Goal: Check status: Check status

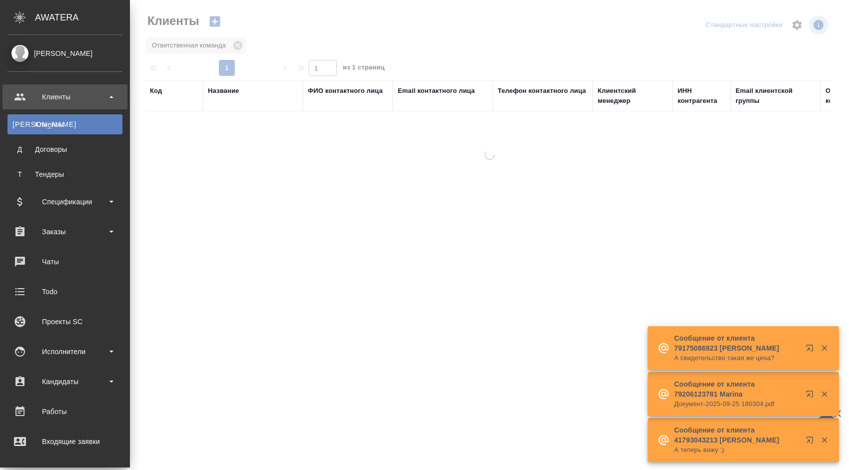
select select "RU"
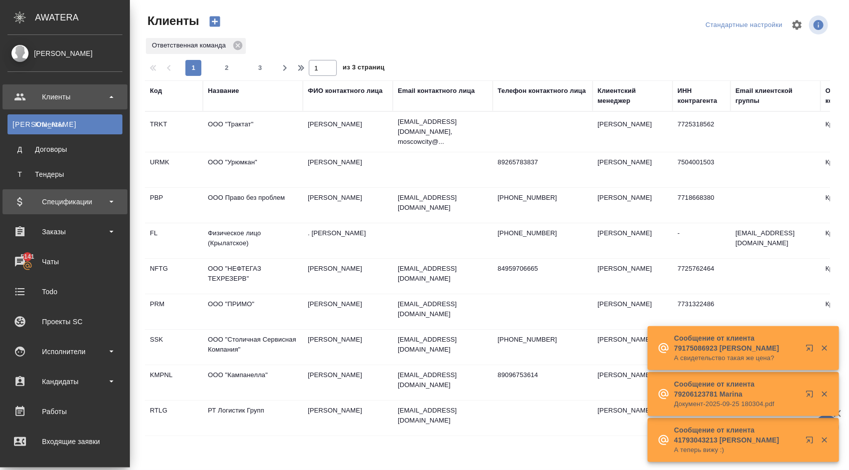
click at [92, 200] on div "Спецификации" at bounding box center [64, 201] width 115 height 15
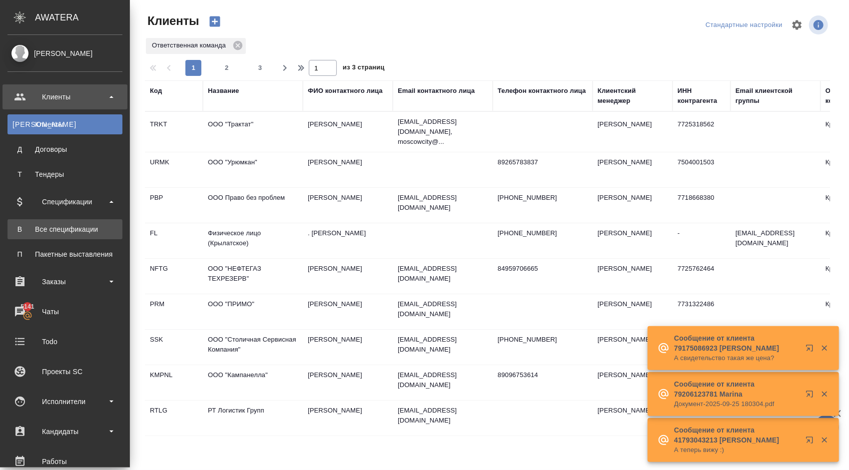
click at [76, 234] on link "В Все спецификации" at bounding box center [64, 229] width 115 height 20
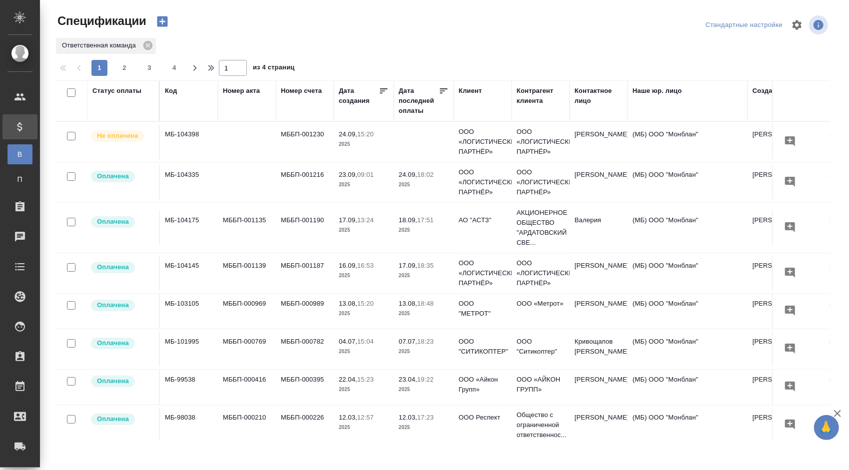
click at [368, 178] on span "23.09, 09:01" at bounding box center [364, 175] width 50 height 10
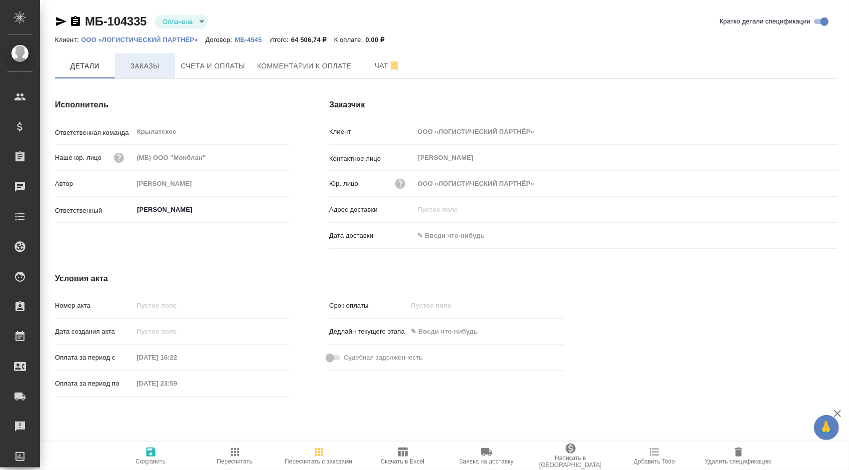
click at [161, 69] on span "Заказы" at bounding box center [145, 66] width 48 height 12
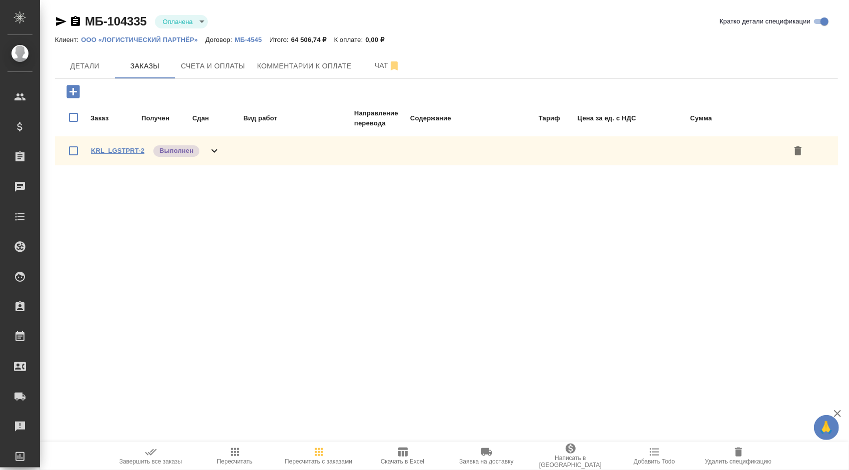
click at [135, 150] on link "KRL_LGSTPRT-2" at bounding box center [117, 150] width 53 height 7
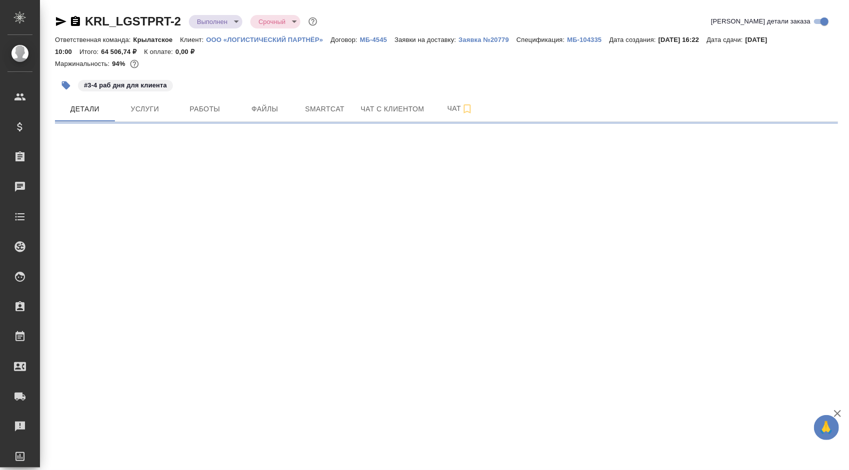
select select "RU"
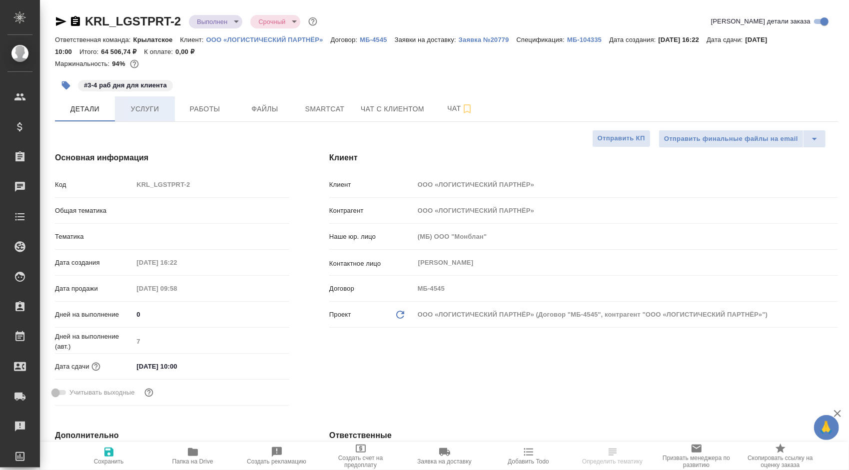
type textarea "x"
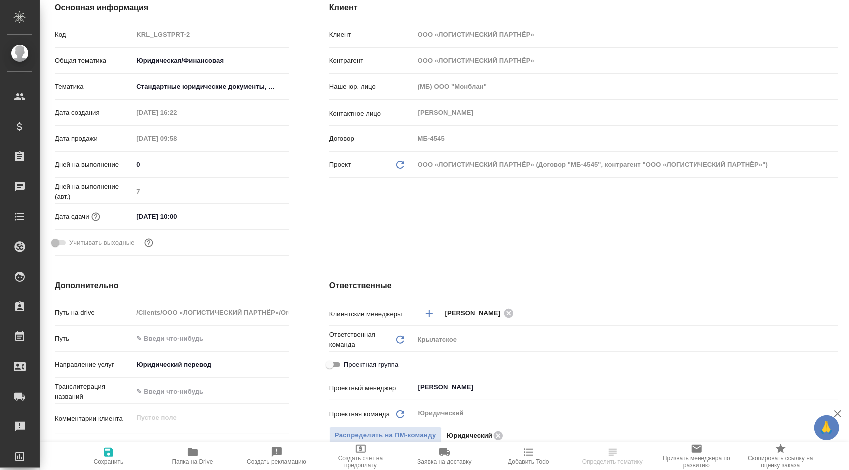
type textarea "x"
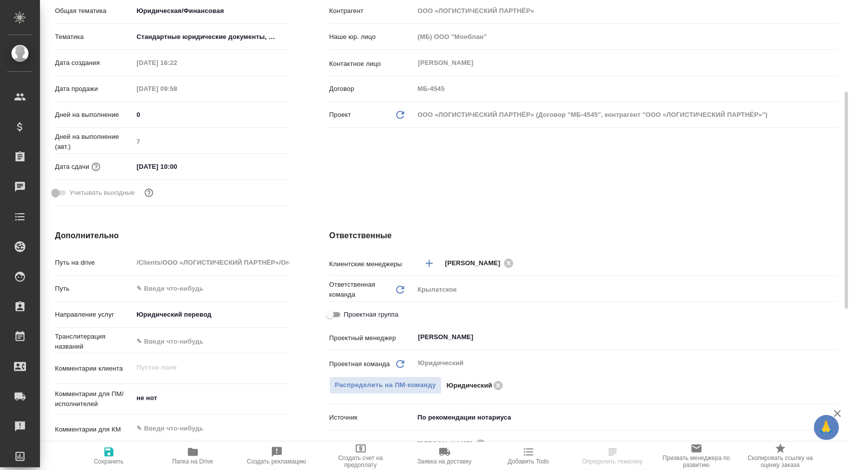
type textarea "x"
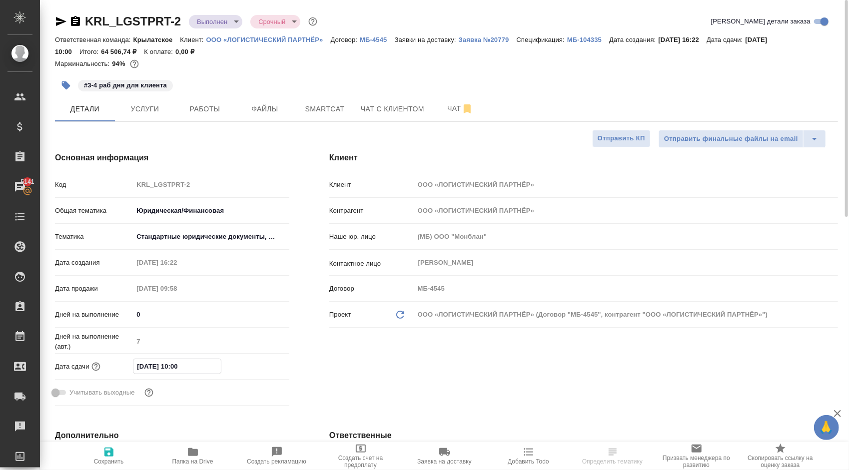
click at [190, 362] on input "[DATE] 10:00" at bounding box center [176, 366] width 87 height 14
click at [456, 102] on span "Чат" at bounding box center [460, 108] width 48 height 12
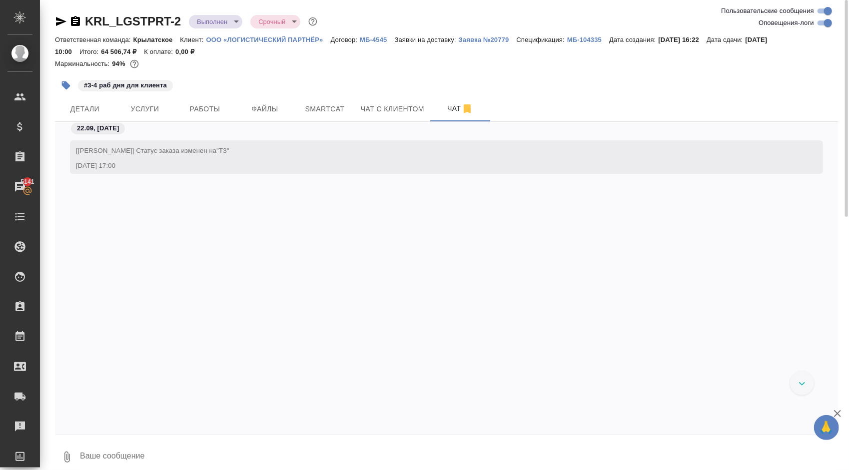
scroll to position [3362, 0]
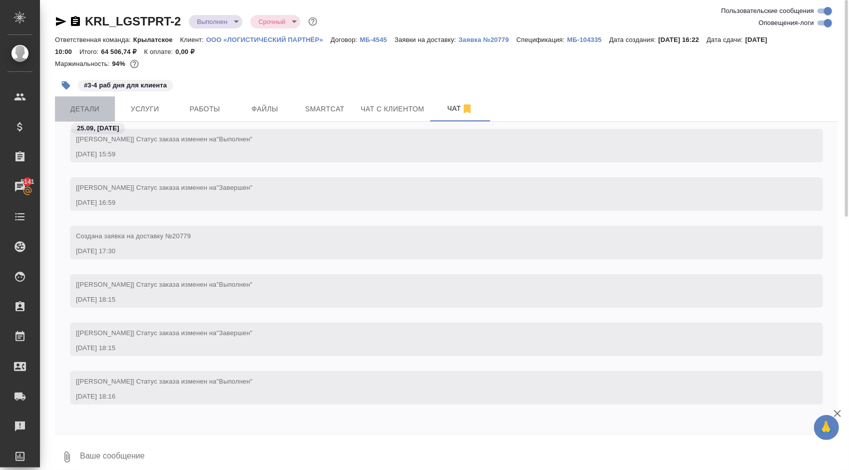
click at [88, 111] on span "Детали" at bounding box center [85, 109] width 48 height 12
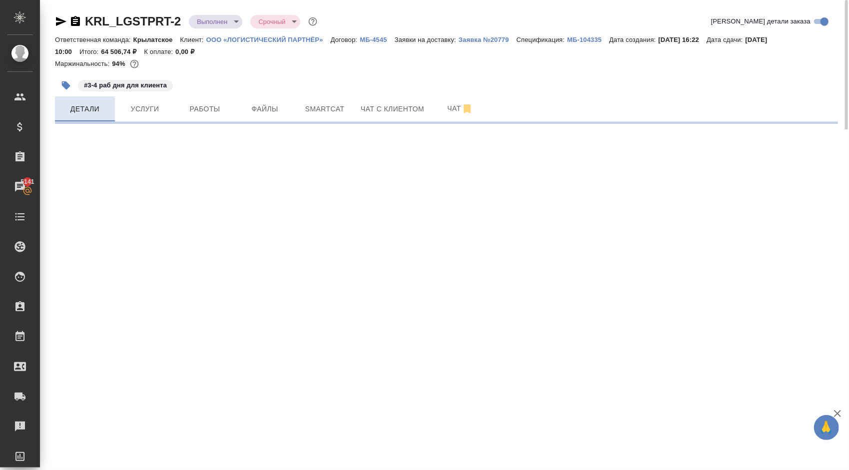
select select "RU"
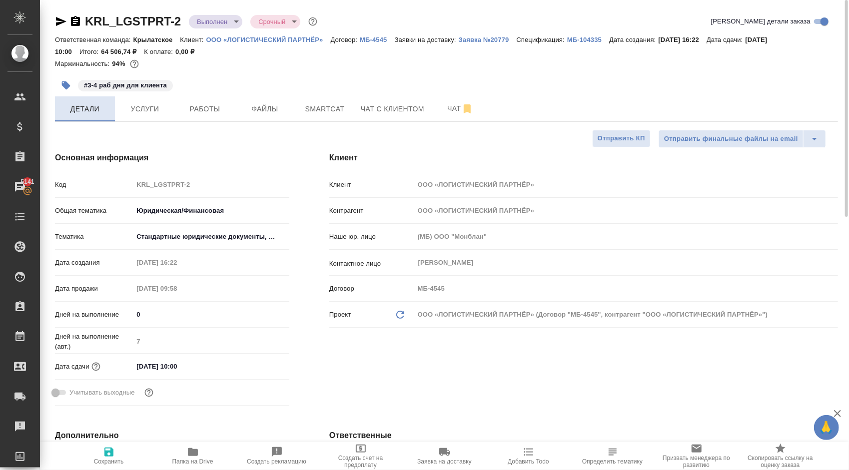
type textarea "x"
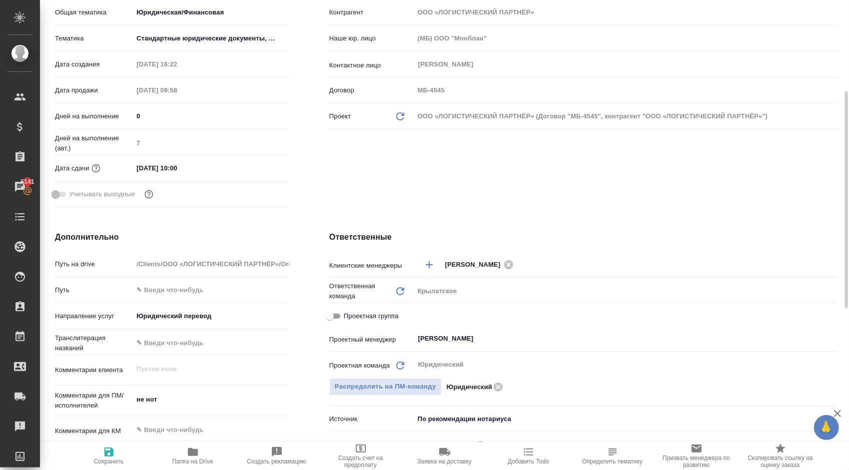
scroll to position [98, 0]
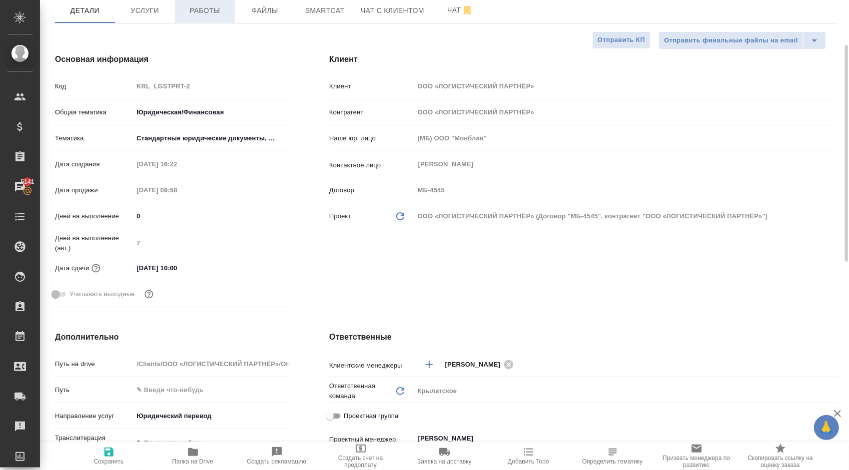
click at [204, 16] on span "Работы" at bounding box center [205, 10] width 48 height 12
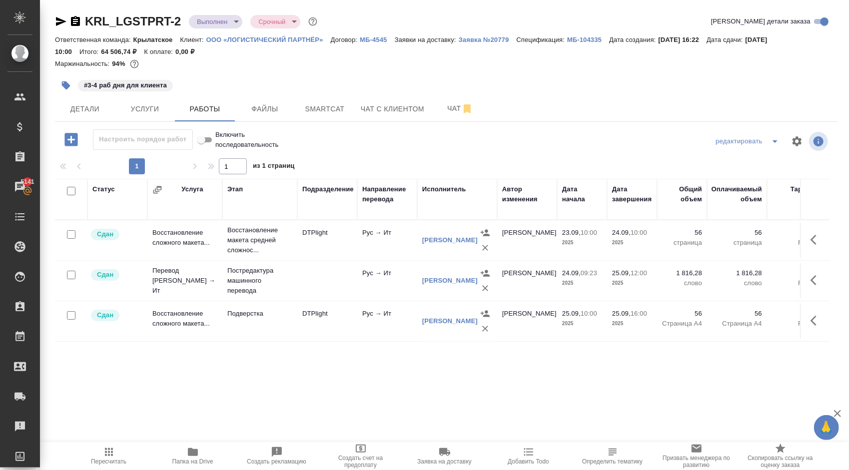
click at [118, 456] on span "Пересчитать" at bounding box center [109, 455] width 72 height 19
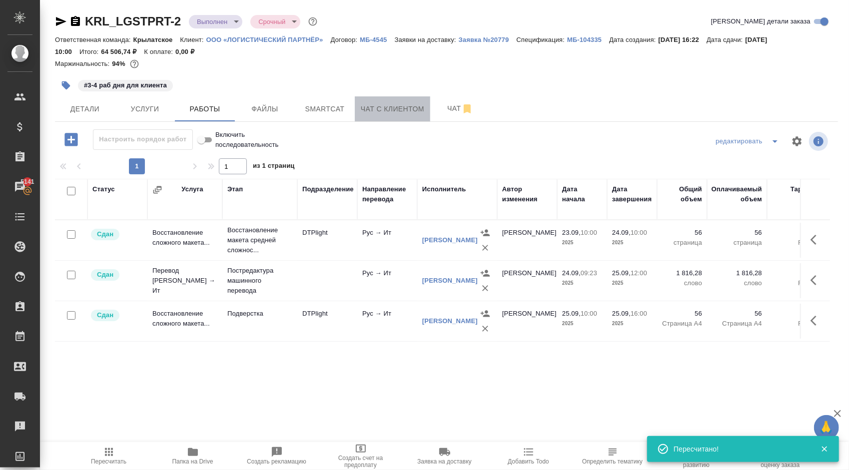
click at [429, 111] on button "Чат с клиентом" at bounding box center [392, 108] width 75 height 25
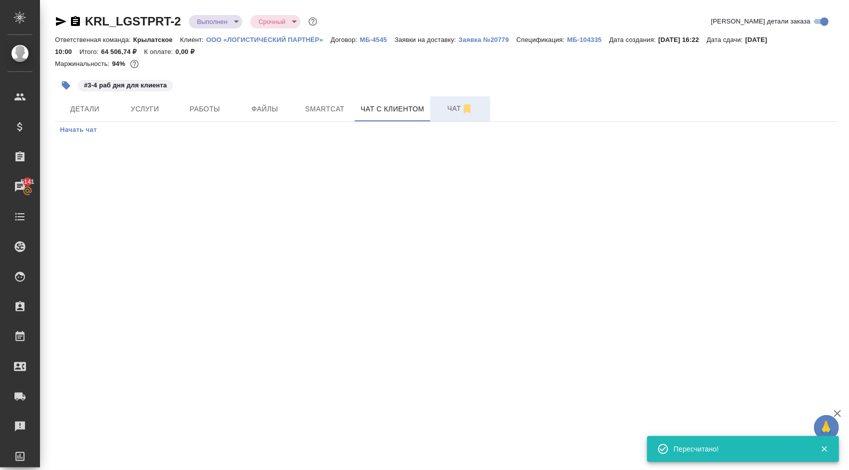
click at [452, 111] on span "Чат" at bounding box center [460, 108] width 48 height 12
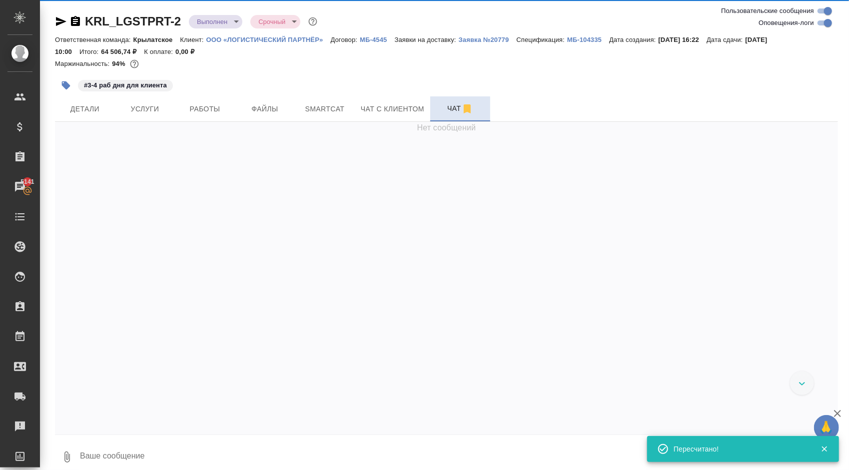
scroll to position [3362, 0]
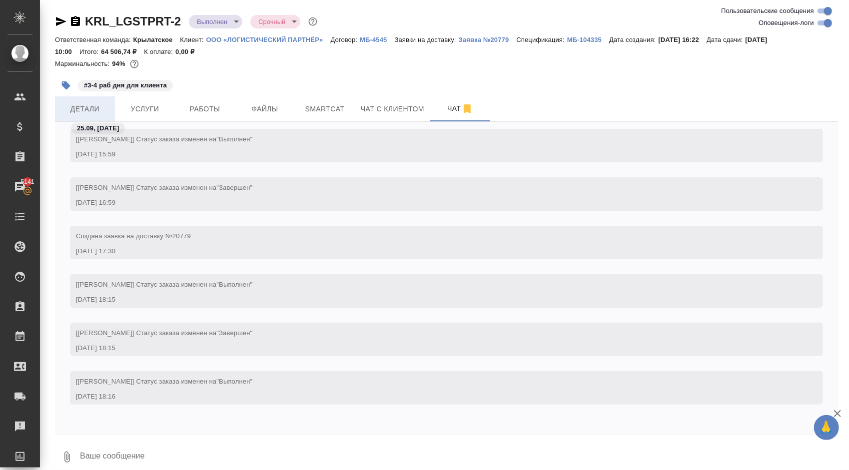
click at [79, 103] on span "Детали" at bounding box center [85, 109] width 48 height 12
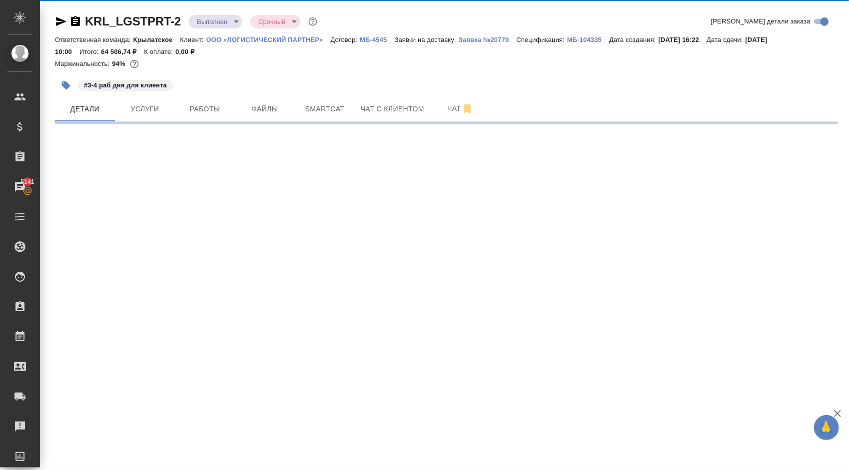
select select "RU"
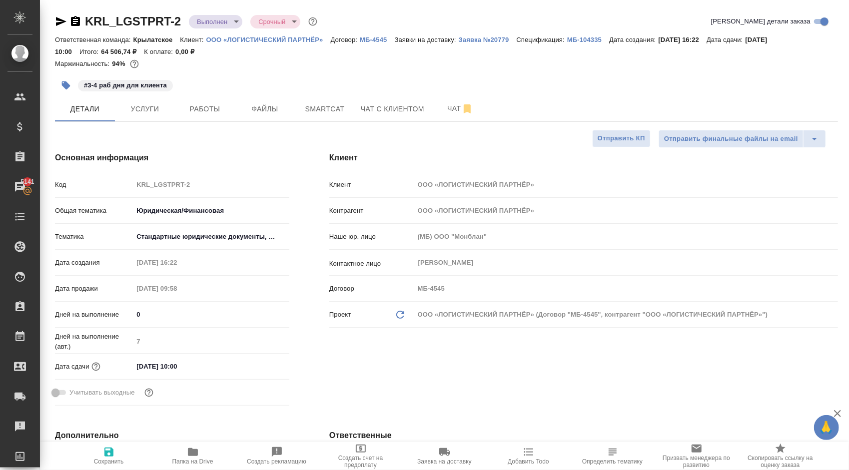
type textarea "x"
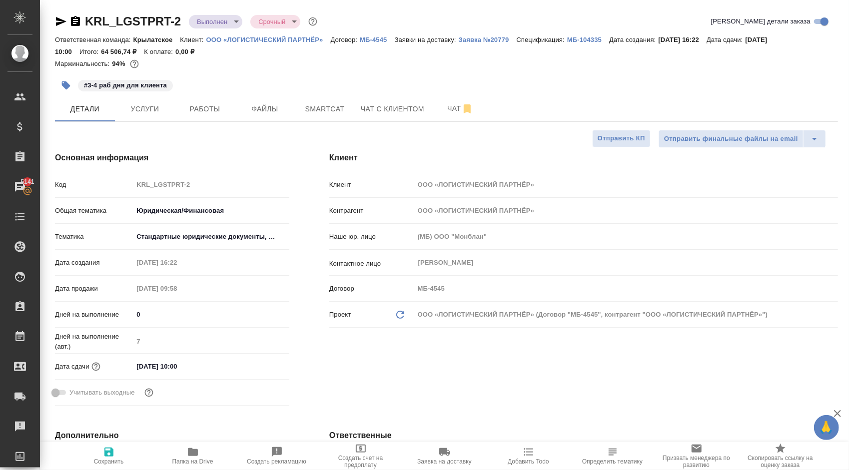
type textarea "x"
